Goal: Navigation & Orientation: Find specific page/section

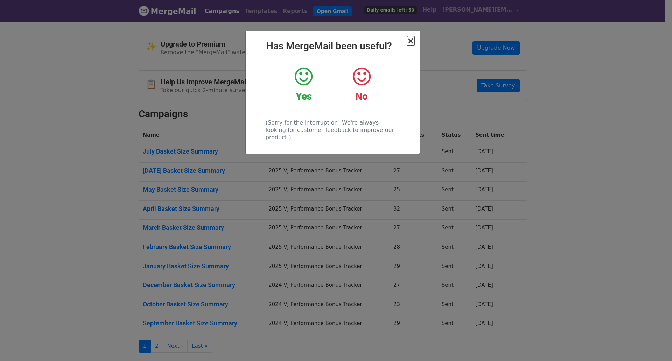
click at [413, 38] on span "×" at bounding box center [410, 41] width 7 height 10
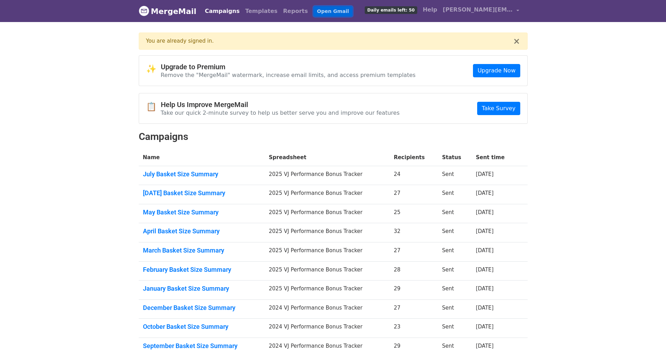
click at [313, 9] on link "Open Gmail" at bounding box center [332, 11] width 39 height 10
click at [485, 11] on span "[PERSON_NAME][EMAIL_ADDRESS][DOMAIN_NAME]" at bounding box center [478, 10] width 70 height 8
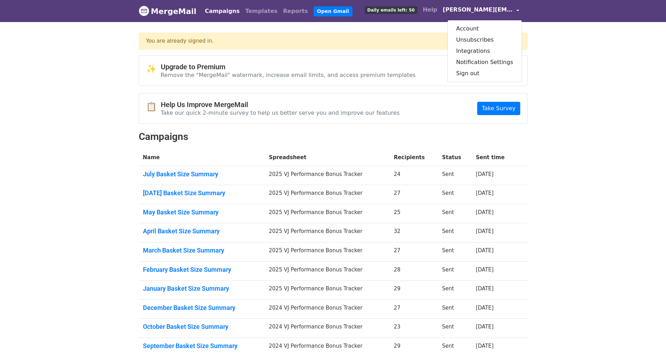
click at [485, 11] on span "[PERSON_NAME][EMAIL_ADDRESS][DOMAIN_NAME]" at bounding box center [478, 10] width 70 height 8
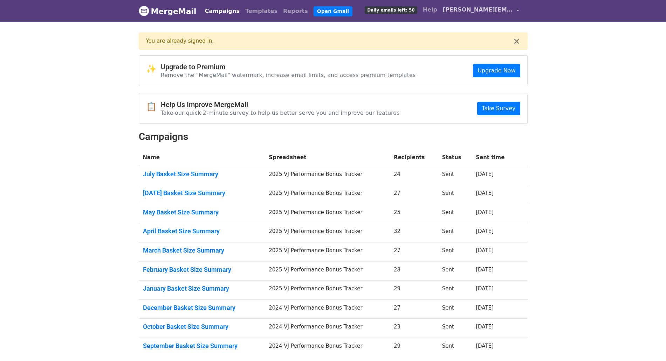
click at [485, 11] on span "[PERSON_NAME][EMAIL_ADDRESS][DOMAIN_NAME]" at bounding box center [478, 10] width 70 height 8
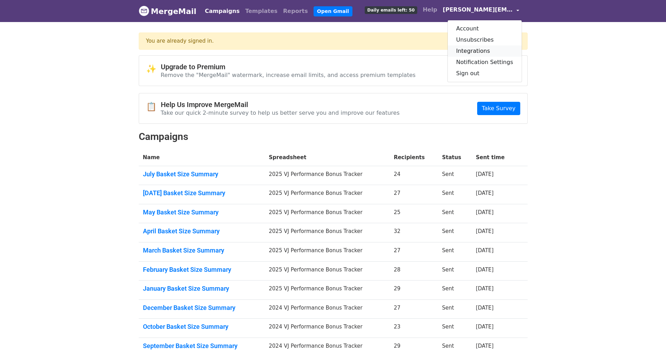
click at [488, 46] on link "Integrations" at bounding box center [485, 51] width 74 height 11
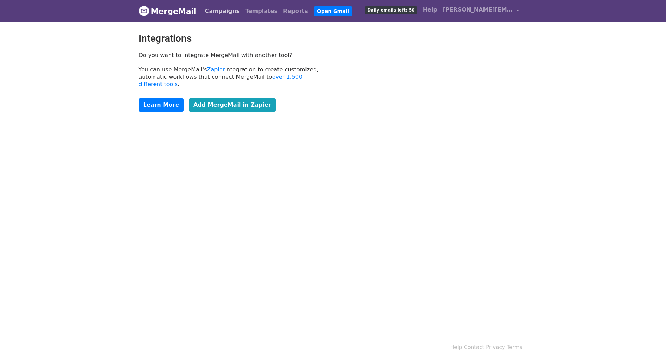
click at [221, 9] on link "Campaigns" at bounding box center [222, 11] width 40 height 14
